Goal: Communication & Community: Answer question/provide support

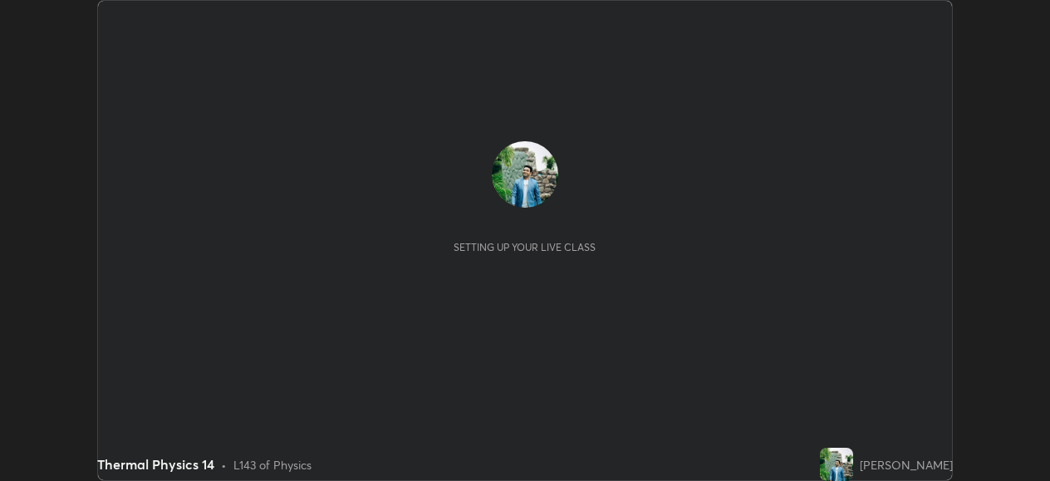
scroll to position [481, 1049]
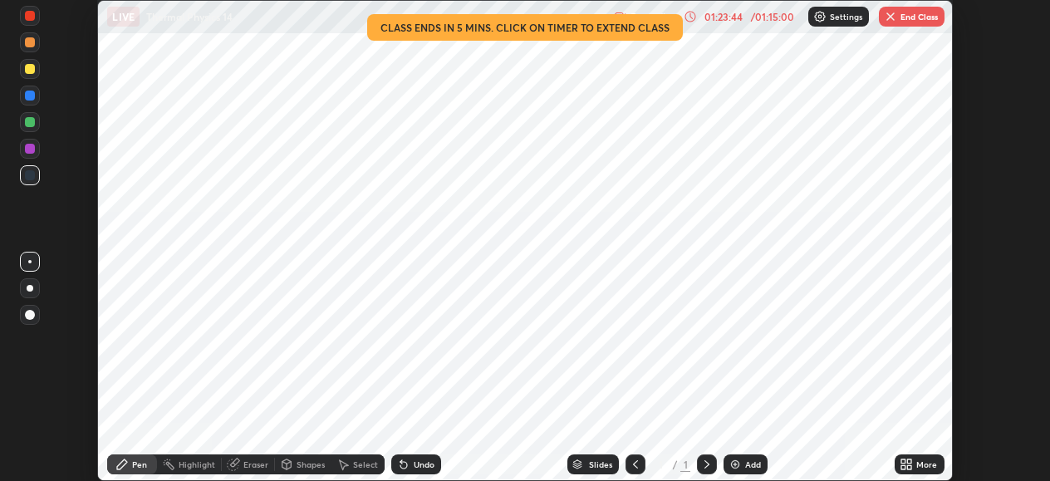
click at [906, 10] on button "End Class" at bounding box center [912, 17] width 66 height 20
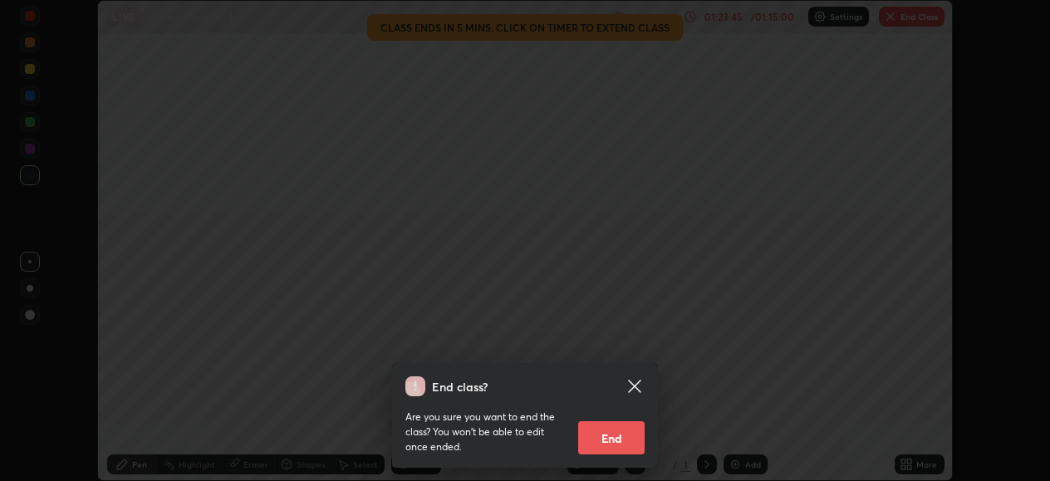
click at [611, 438] on button "End" at bounding box center [611, 437] width 66 height 33
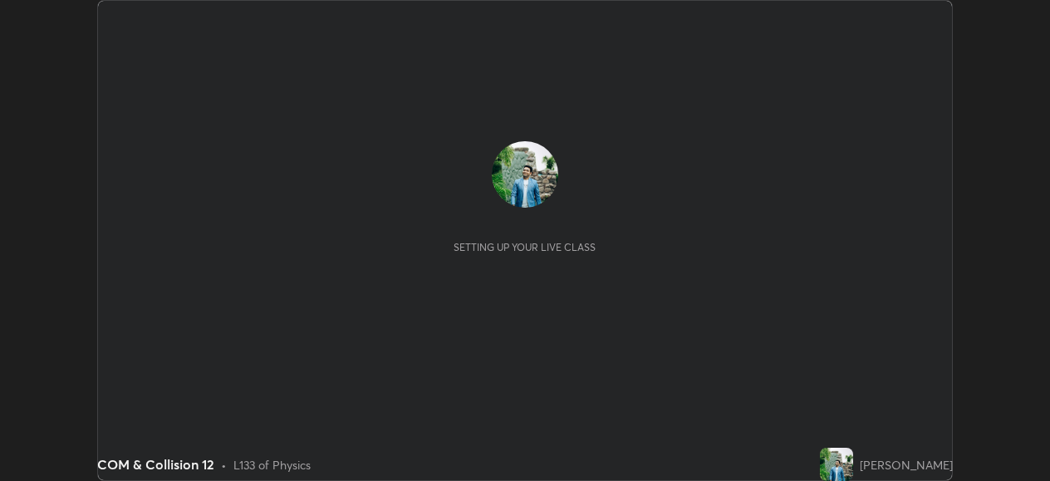
scroll to position [481, 1049]
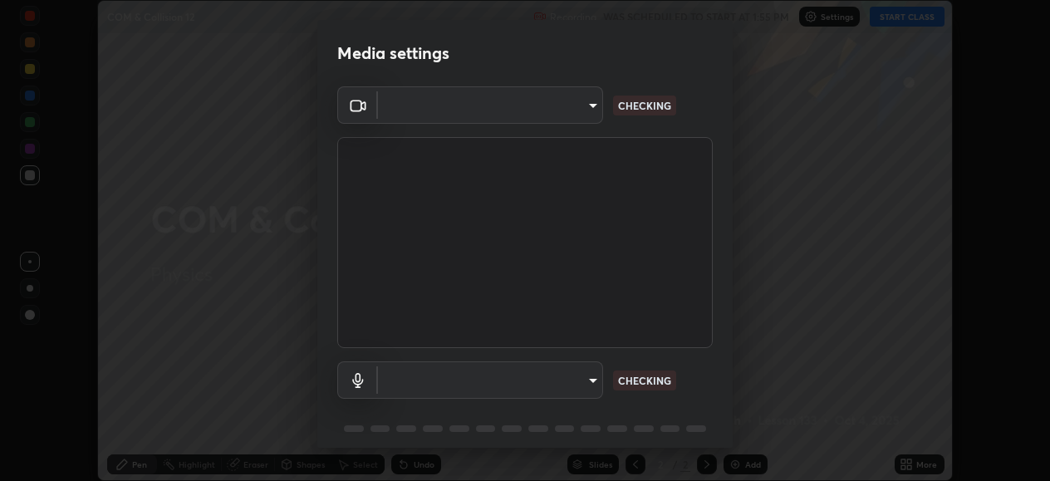
type input "05730faa116fe893cb3bfff37bc48e03cda79a540a9a2906e08a5a6a13fc8772"
type input "default"
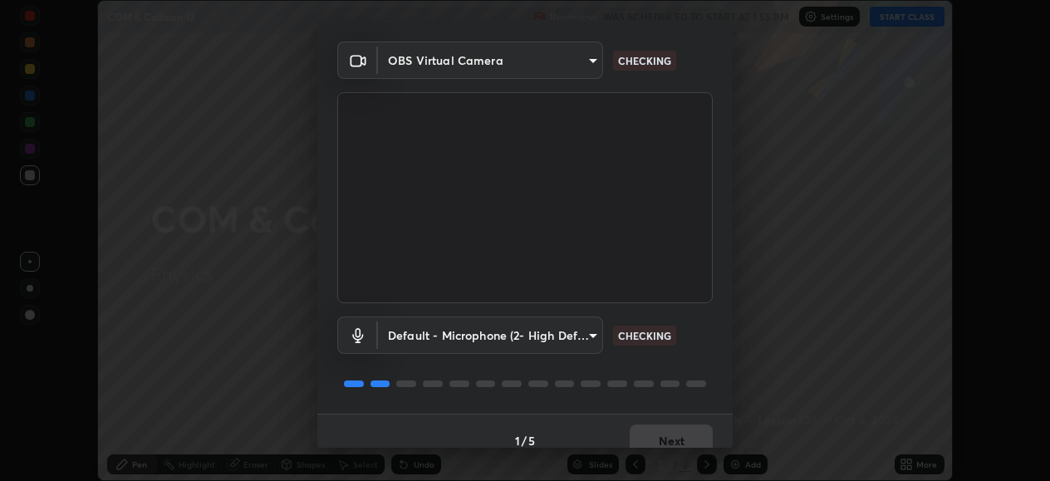
scroll to position [64, 0]
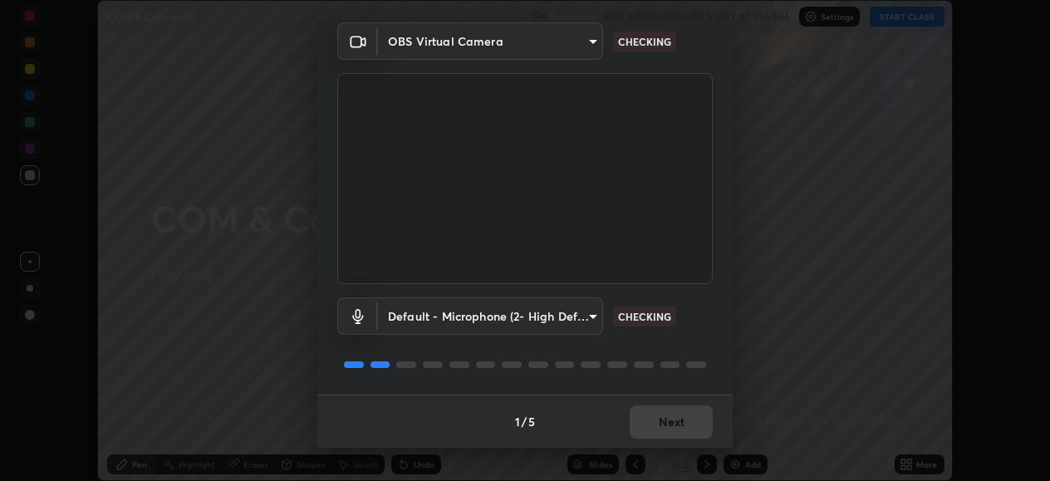
click at [471, 316] on body "Erase all COM & Collision 12 Recording WAS SCHEDULED TO START AT 1:55 PM Settin…" at bounding box center [525, 240] width 1050 height 481
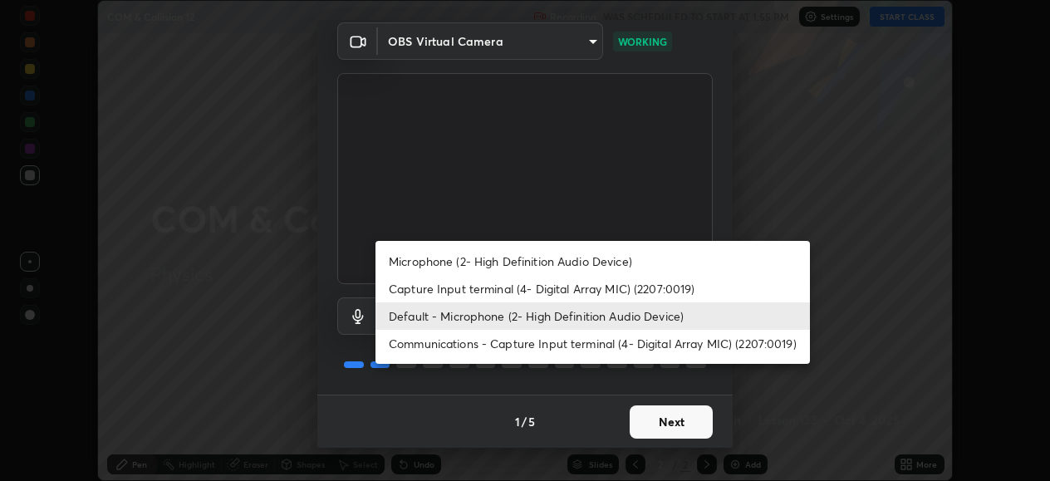
click at [358, 381] on div at bounding box center [525, 240] width 1050 height 481
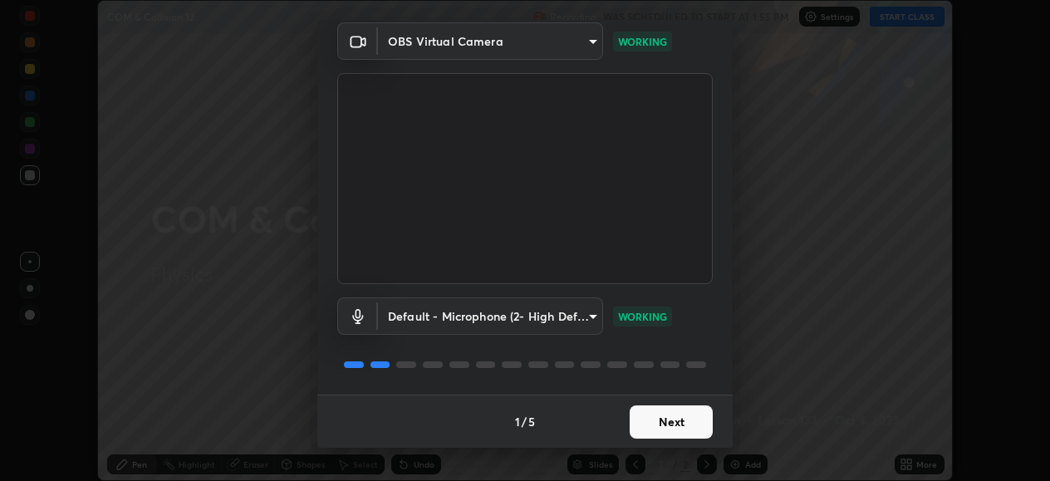
click at [652, 425] on button "Next" at bounding box center [671, 421] width 83 height 33
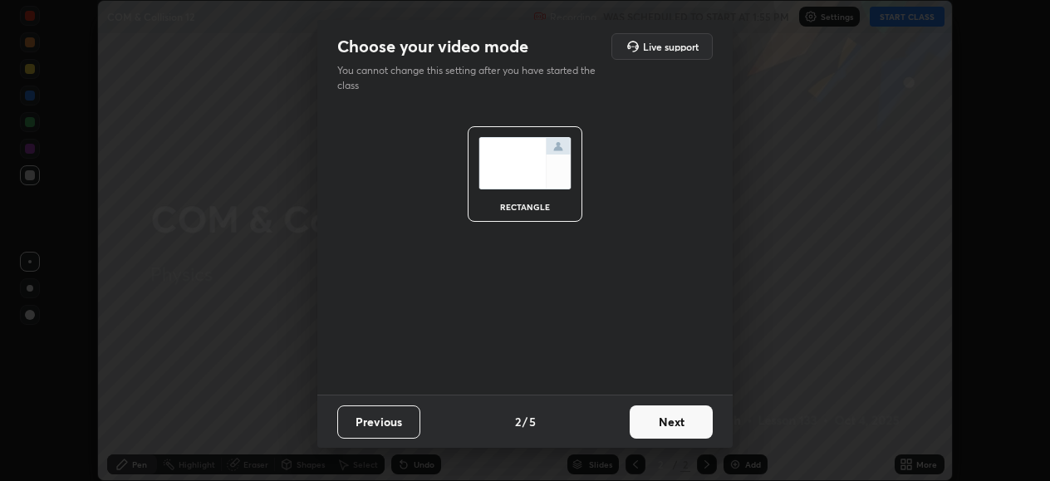
scroll to position [0, 0]
click at [651, 425] on button "Next" at bounding box center [671, 421] width 83 height 33
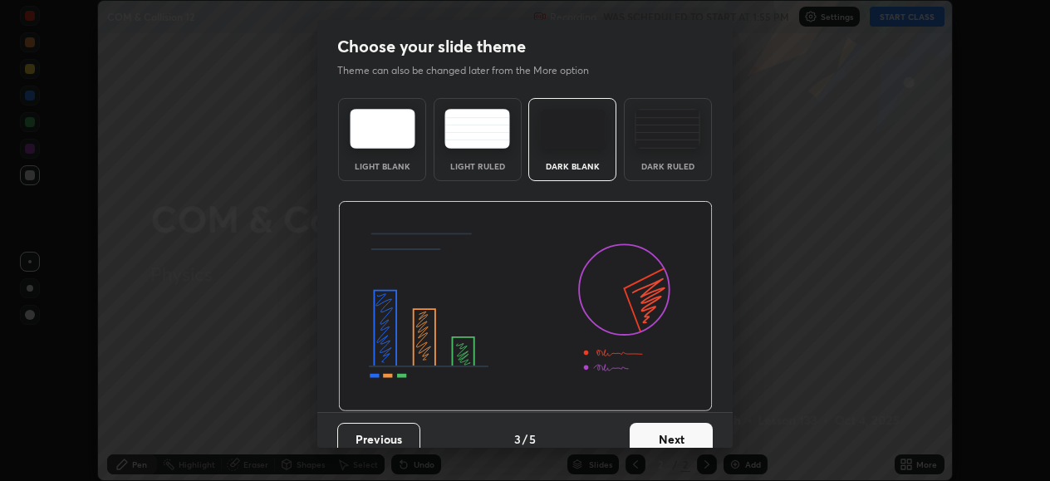
click at [656, 440] on button "Next" at bounding box center [671, 439] width 83 height 33
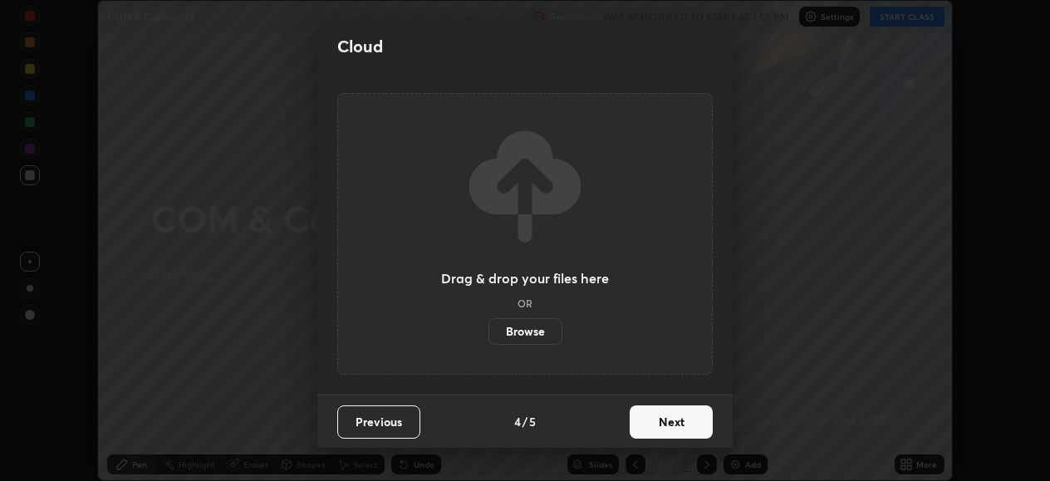
click at [662, 424] on button "Next" at bounding box center [671, 421] width 83 height 33
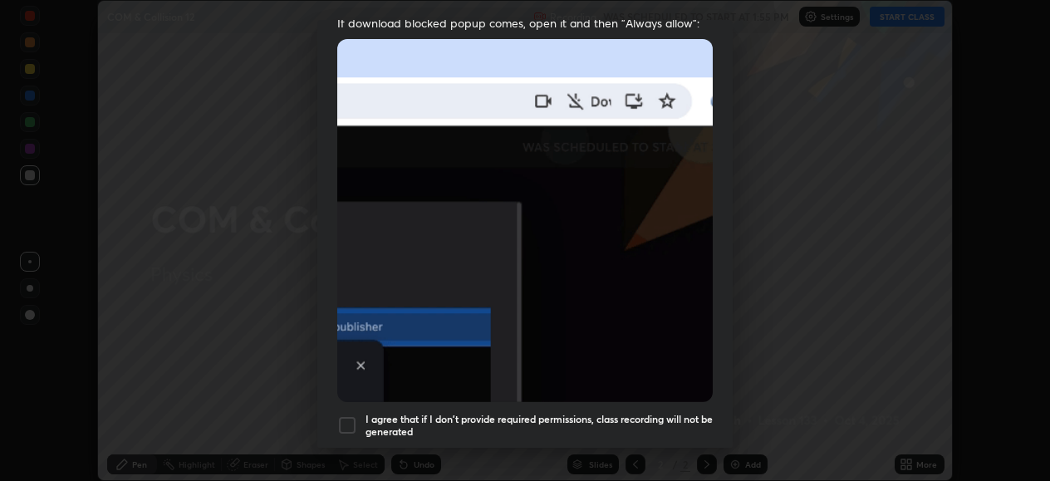
scroll to position [356, 0]
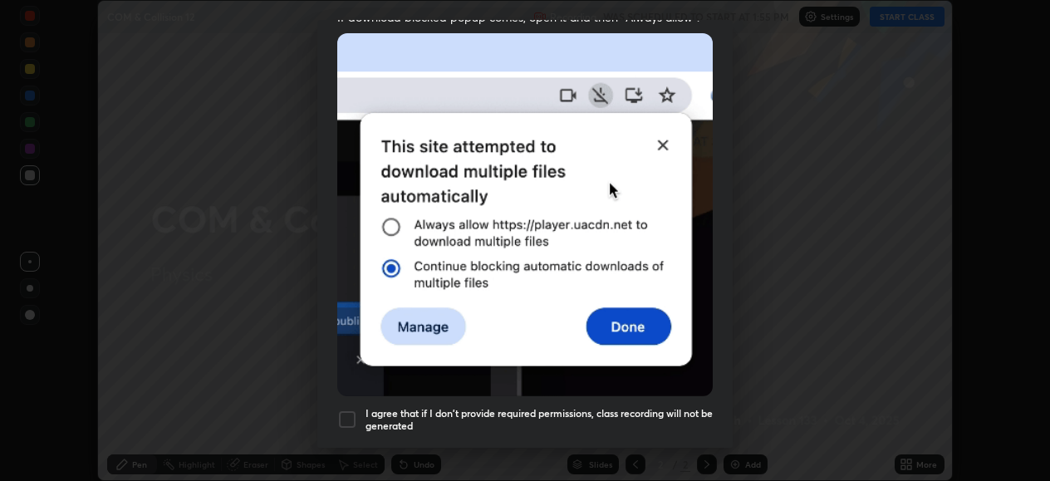
click at [356, 410] on div at bounding box center [347, 420] width 20 height 20
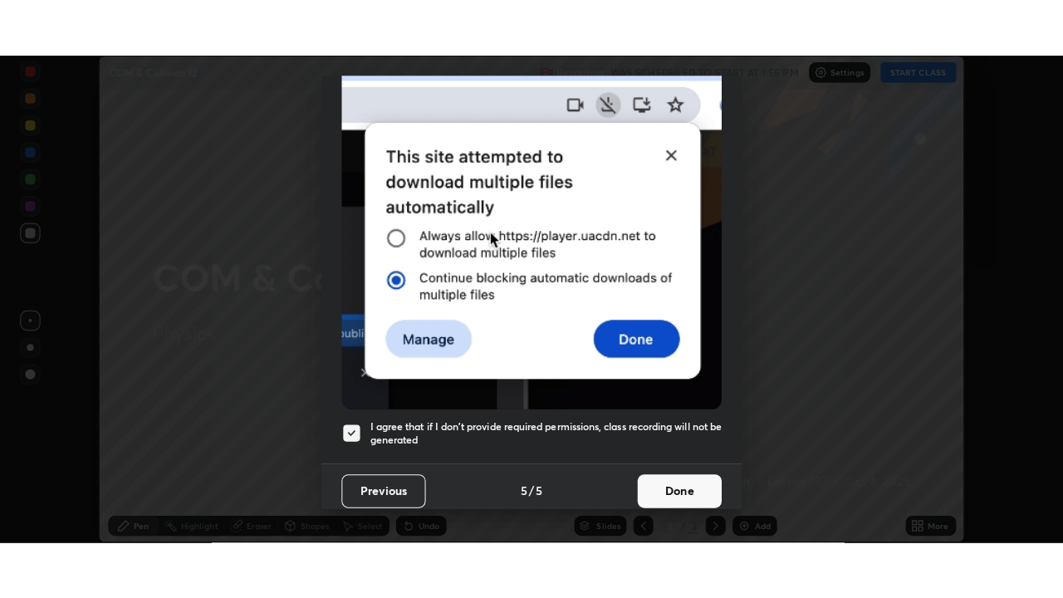
scroll to position [401, 0]
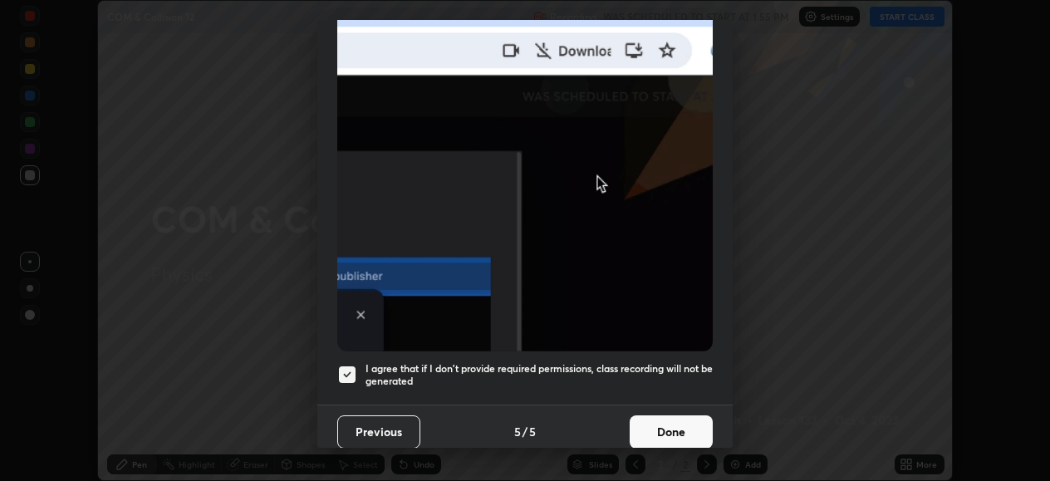
click at [658, 417] on button "Done" at bounding box center [671, 431] width 83 height 33
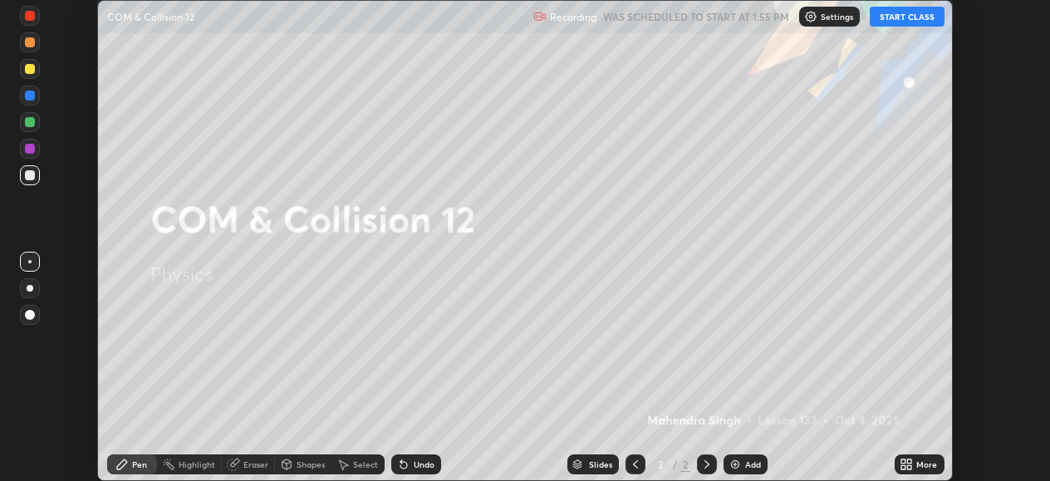
click at [908, 26] on button "START CLASS" at bounding box center [907, 17] width 75 height 20
click at [919, 469] on div "More" at bounding box center [920, 464] width 50 height 20
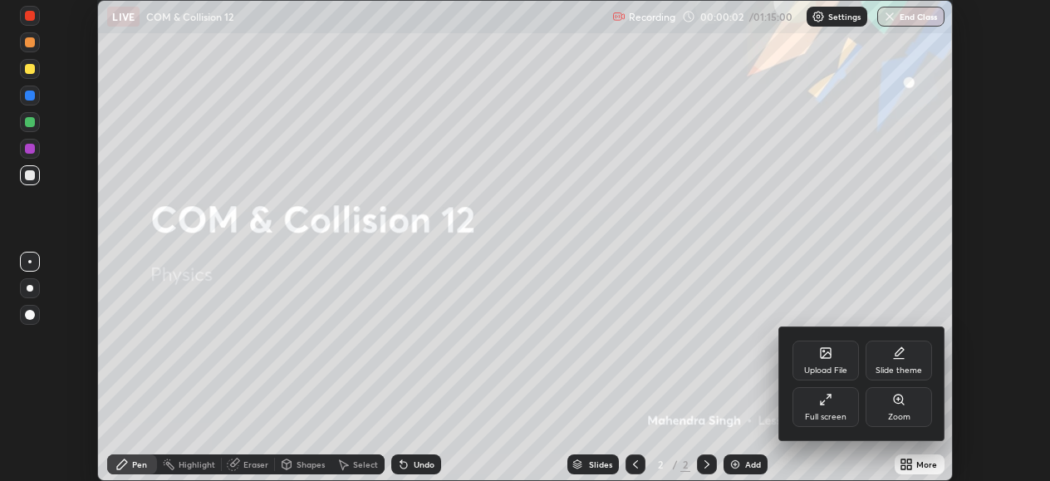
click at [838, 411] on div "Full screen" at bounding box center [826, 407] width 66 height 40
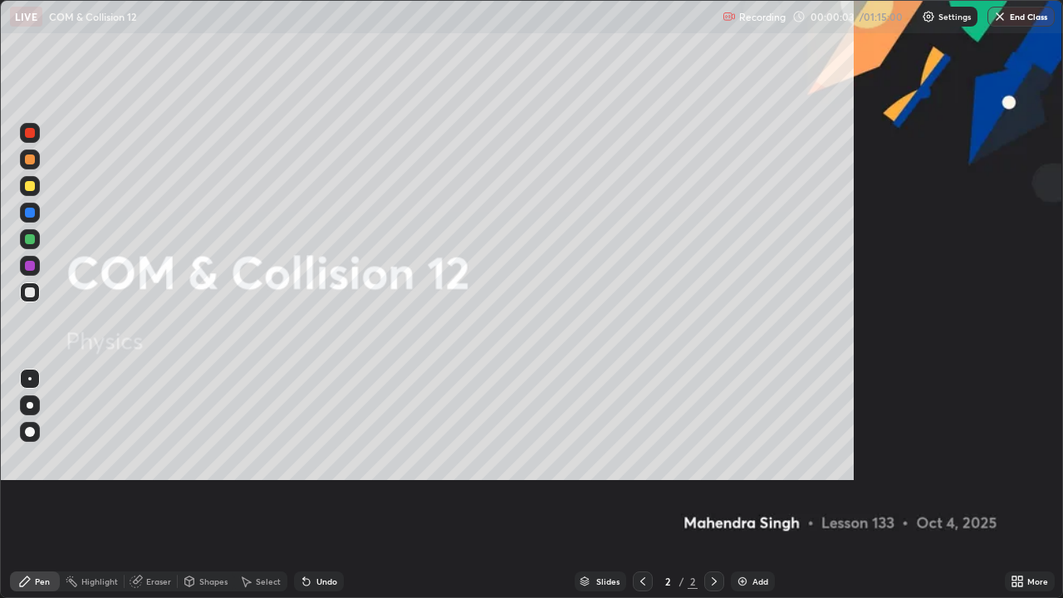
scroll to position [598, 1063]
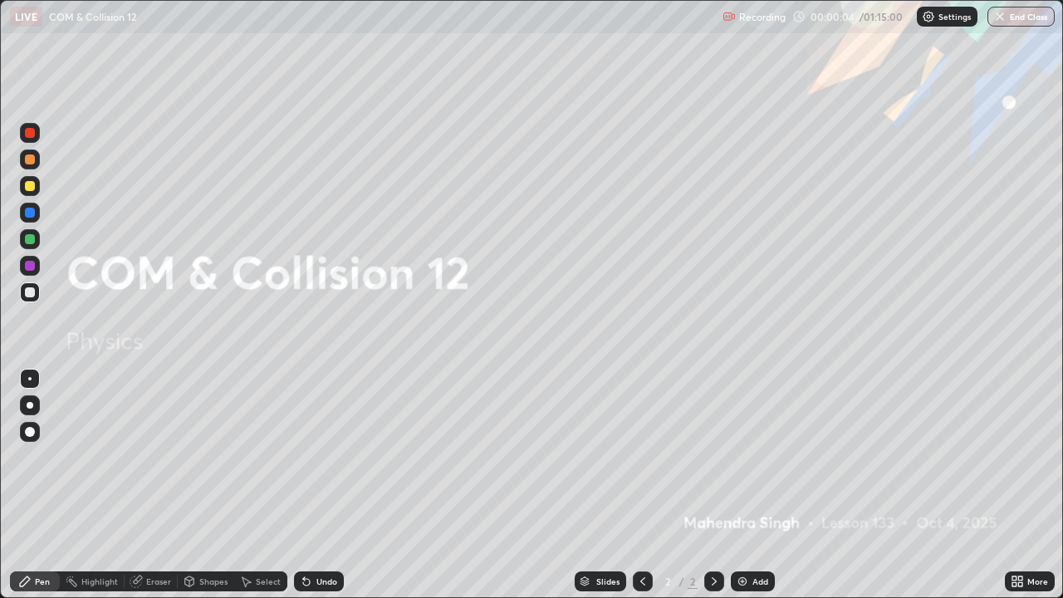
click at [764, 480] on div "Add" at bounding box center [761, 581] width 16 height 8
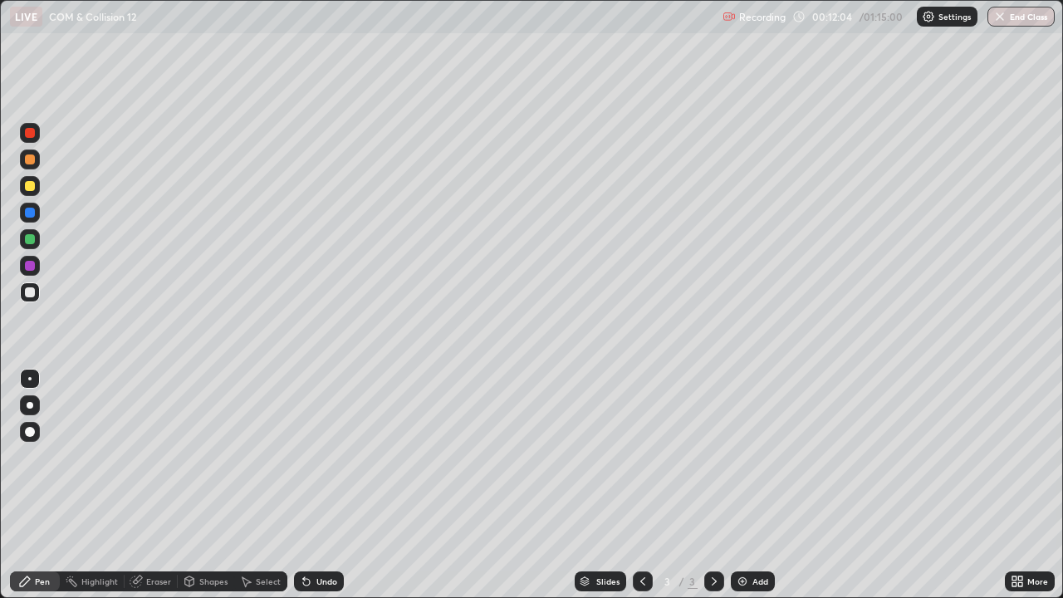
click at [40, 480] on div "Pen" at bounding box center [35, 582] width 50 height 20
click at [30, 379] on div at bounding box center [29, 378] width 3 height 3
click at [28, 378] on div at bounding box center [29, 378] width 3 height 3
click at [37, 480] on div "Pen" at bounding box center [35, 582] width 50 height 20
click at [31, 158] on div at bounding box center [30, 160] width 10 height 10
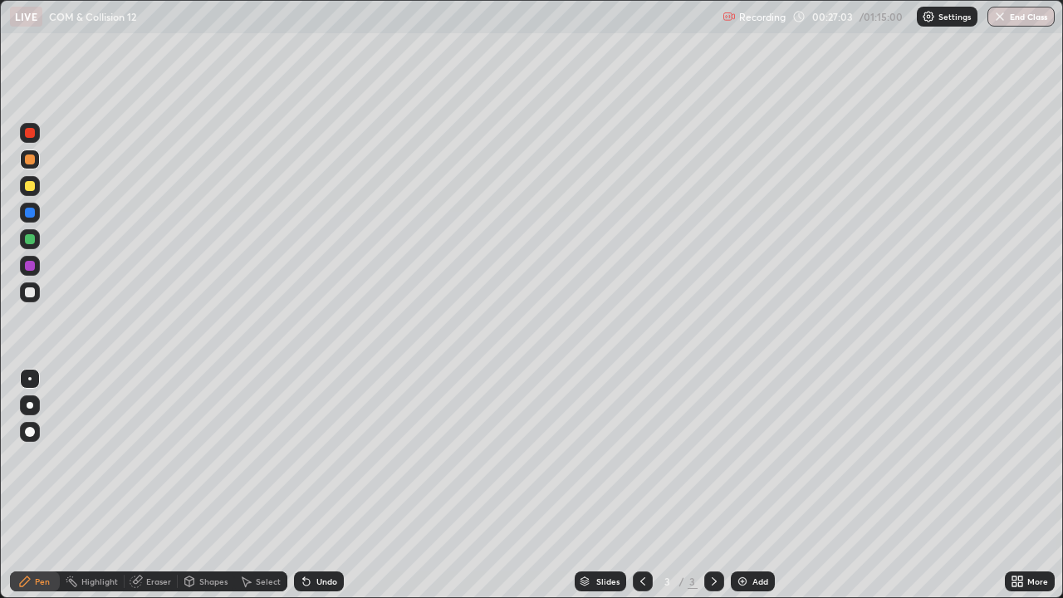
click at [753, 480] on div "Add" at bounding box center [761, 581] width 16 height 8
click at [32, 371] on div at bounding box center [30, 379] width 20 height 20
click at [30, 293] on div at bounding box center [30, 292] width 10 height 10
